Goal: Information Seeking & Learning: Learn about a topic

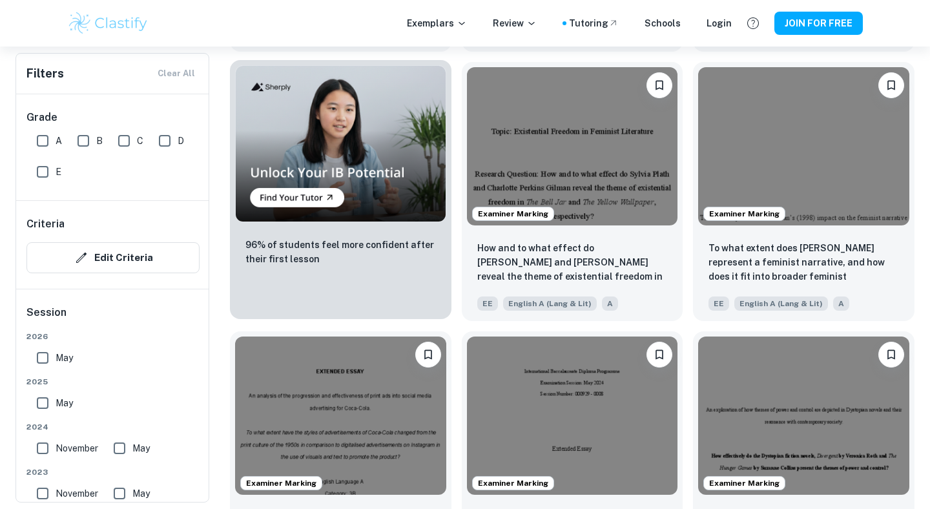
scroll to position [817, 0]
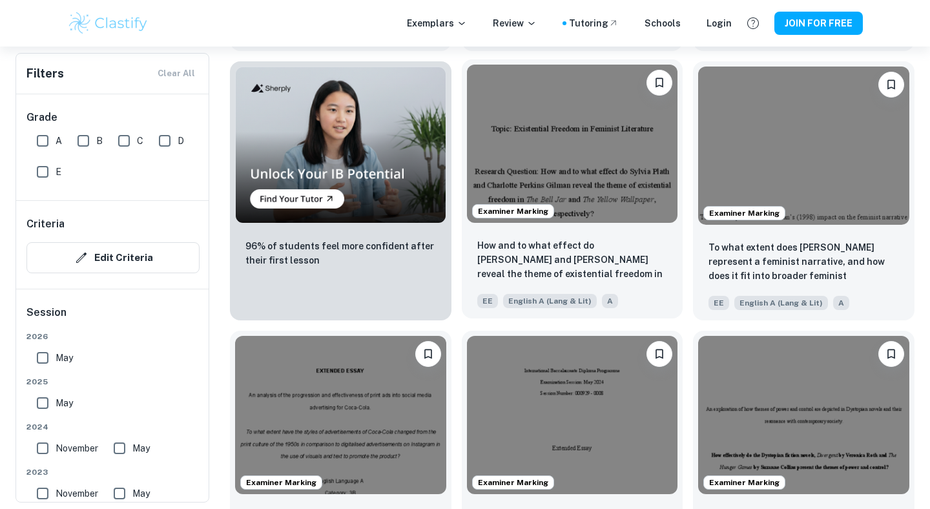
click at [556, 165] on img at bounding box center [572, 144] width 211 height 158
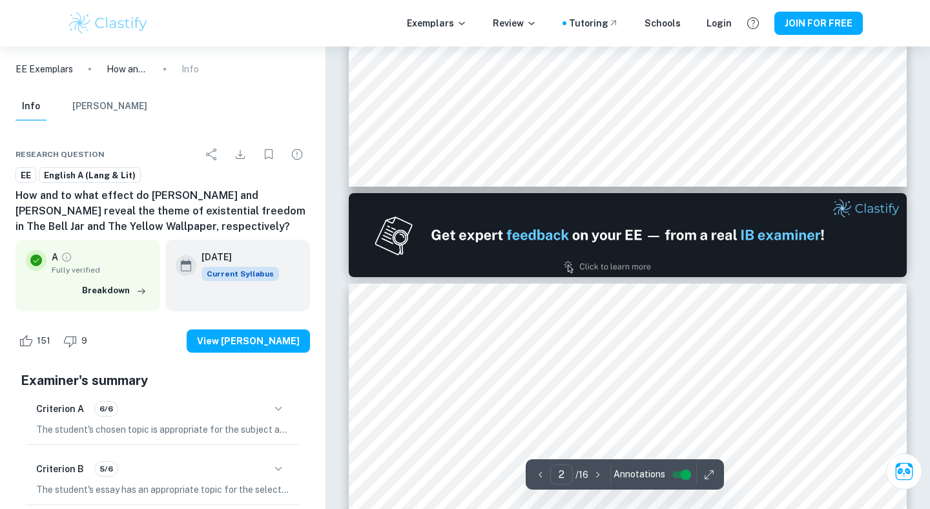
scroll to position [748, 0]
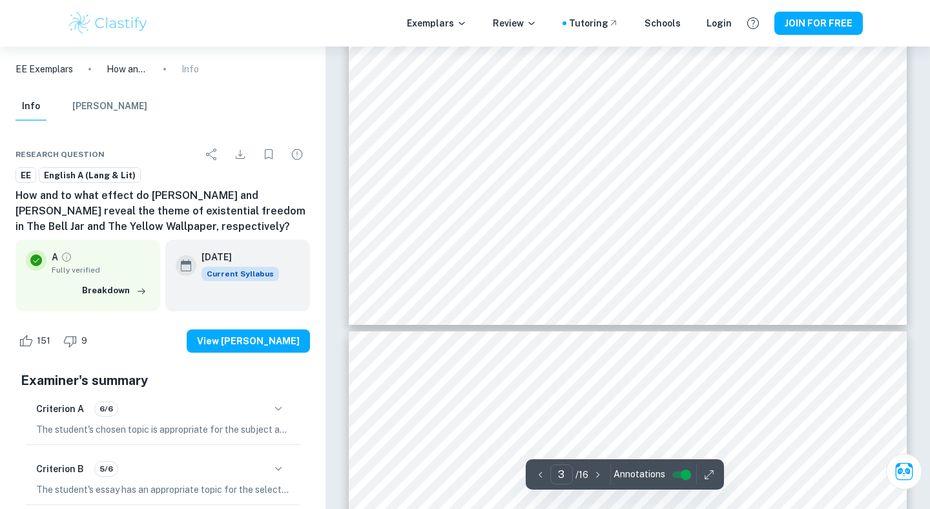
type input "4"
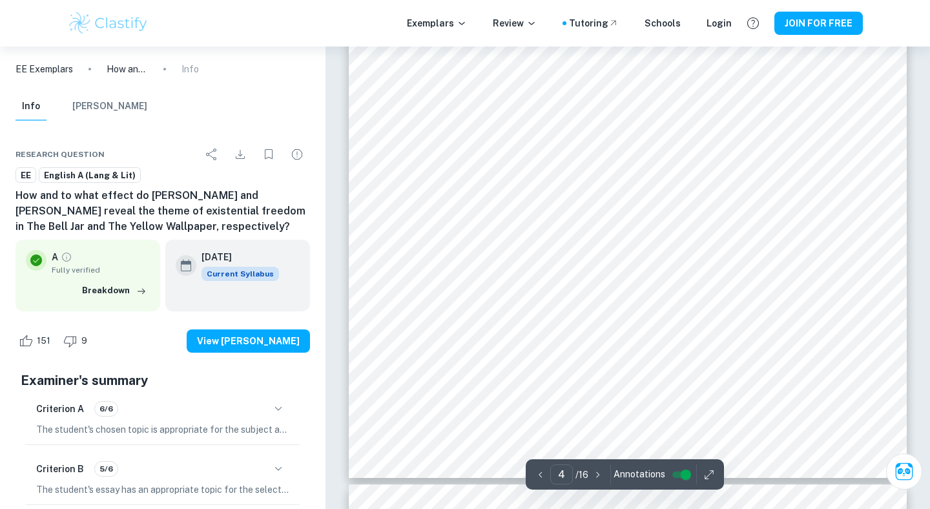
scroll to position [2871, 0]
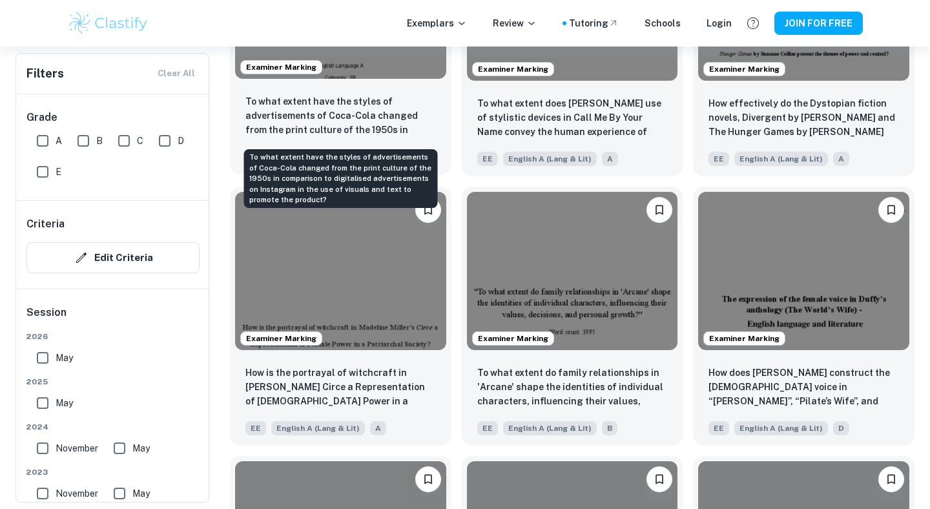
scroll to position [1232, 0]
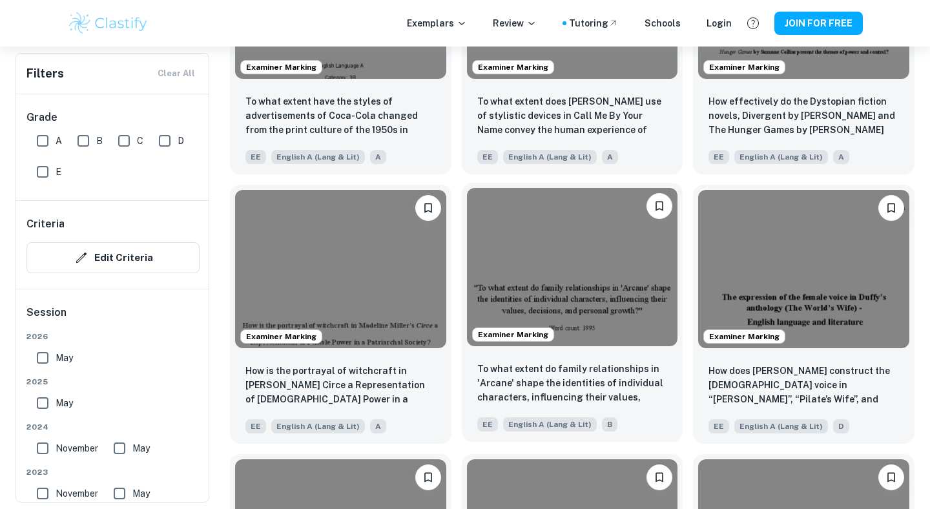
click at [585, 237] on img at bounding box center [572, 267] width 211 height 158
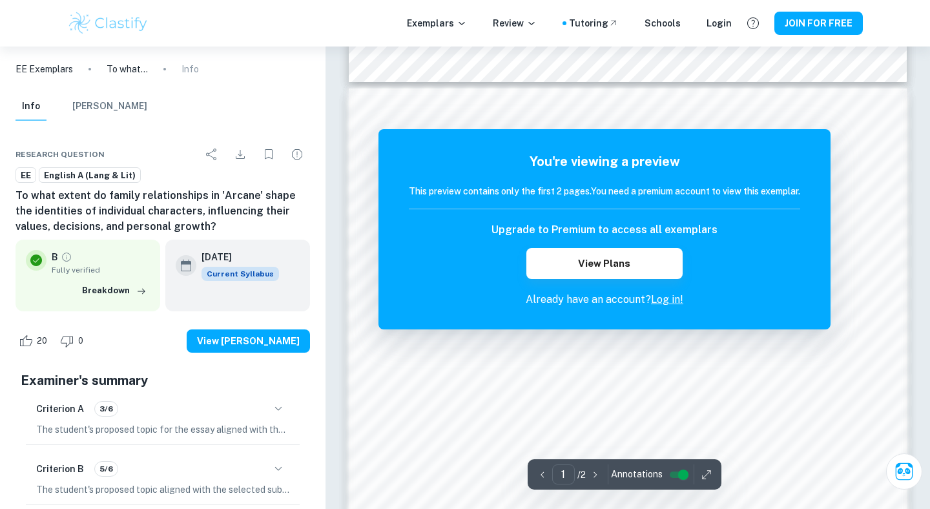
scroll to position [720, 0]
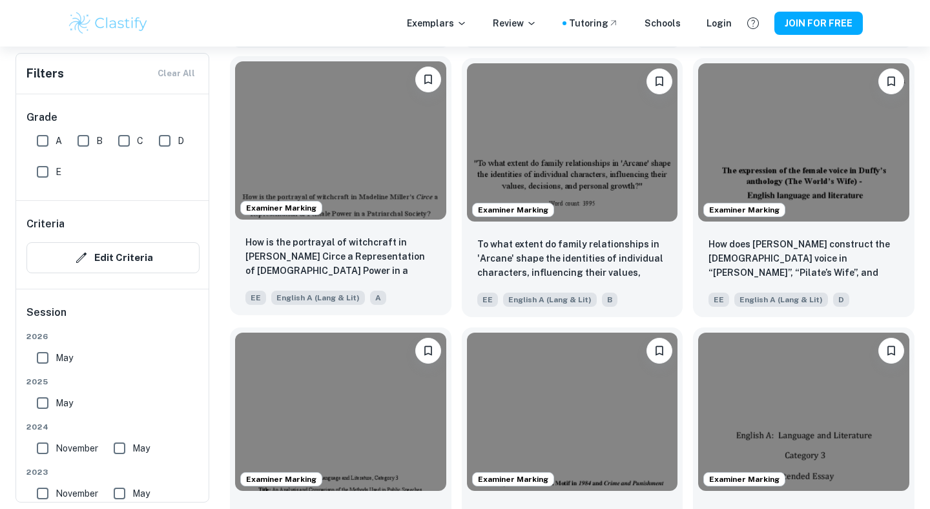
scroll to position [1383, 0]
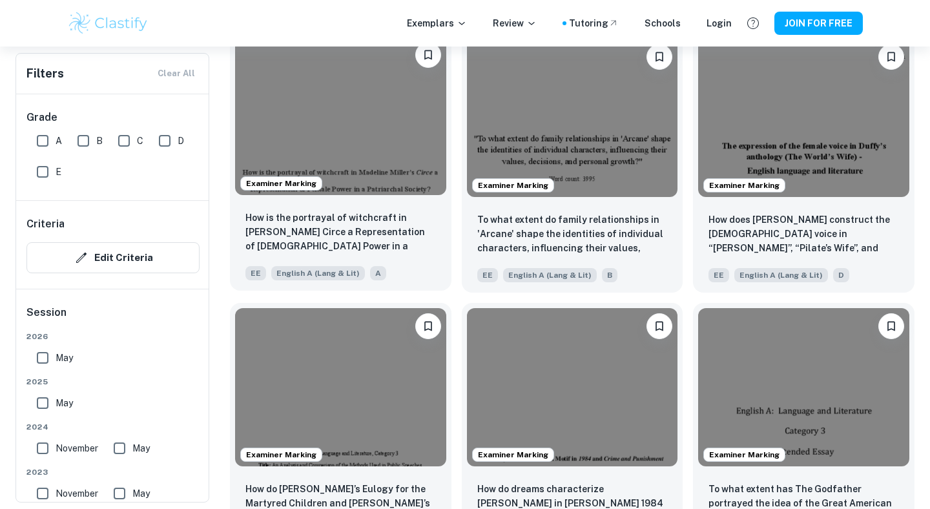
click at [382, 157] on img at bounding box center [340, 116] width 211 height 158
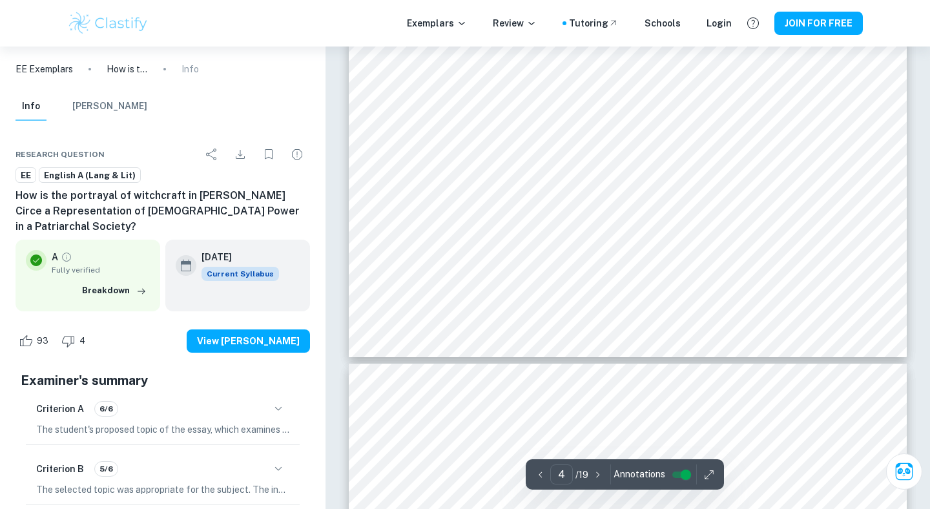
scroll to position [2744, 0]
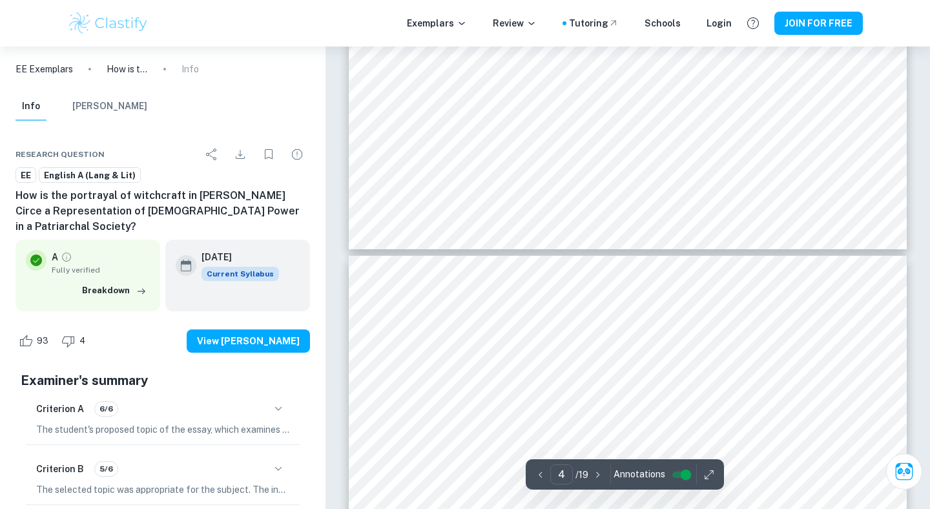
type input "5"
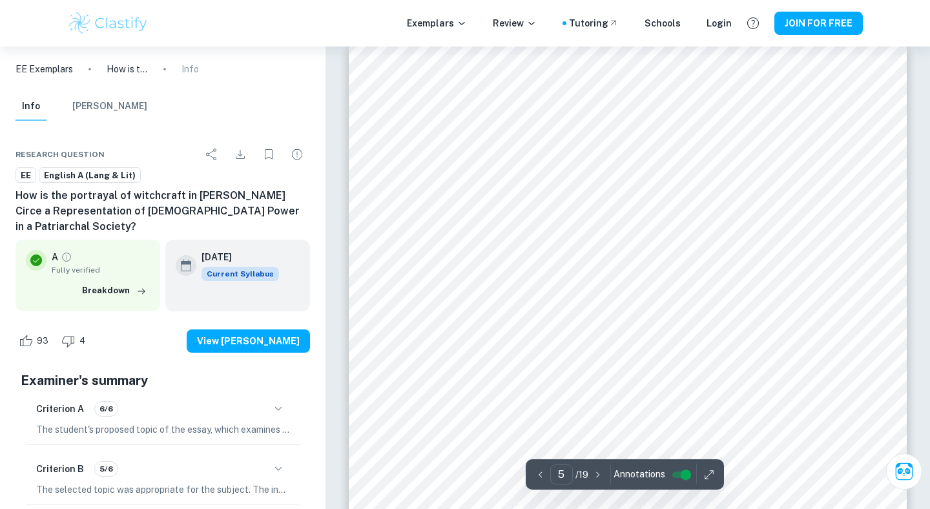
scroll to position [3109, 0]
